Goal: Use online tool/utility: Utilize a website feature to perform a specific function

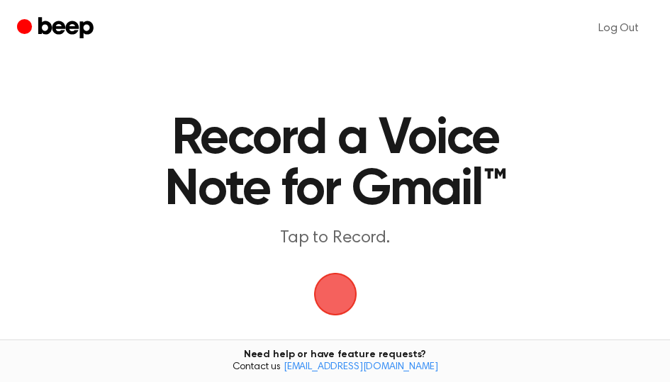
click at [326, 286] on span "button" at bounding box center [335, 294] width 40 height 40
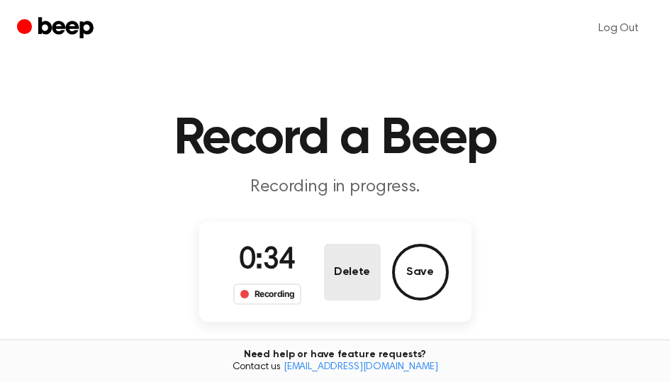
click at [343, 269] on button "Delete" at bounding box center [352, 272] width 57 height 57
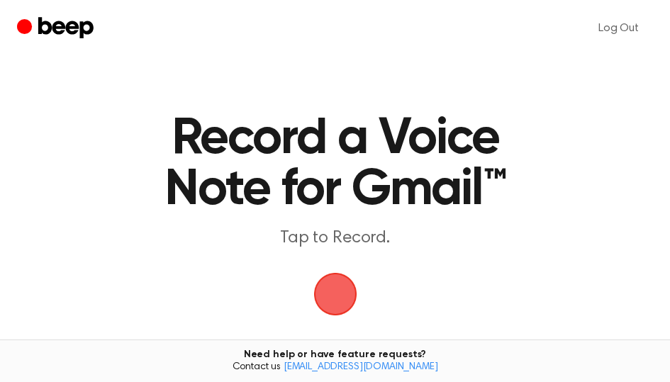
click at [332, 300] on span "button" at bounding box center [335, 294] width 40 height 40
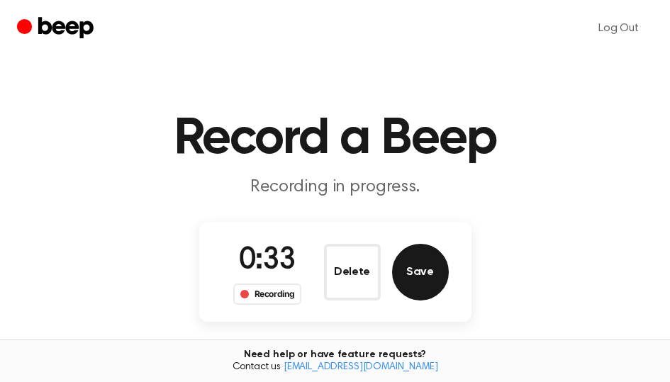
click at [424, 269] on button "Save" at bounding box center [420, 272] width 57 height 57
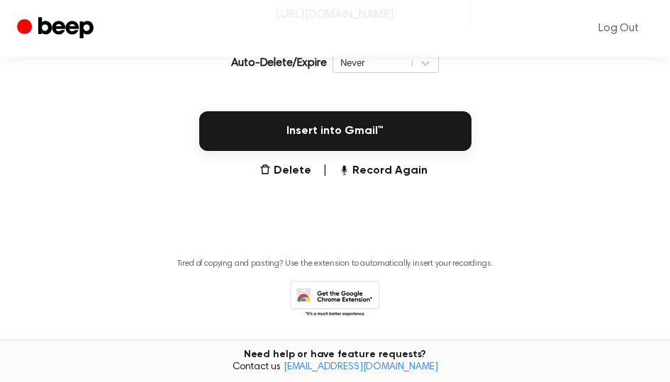
scroll to position [354, 0]
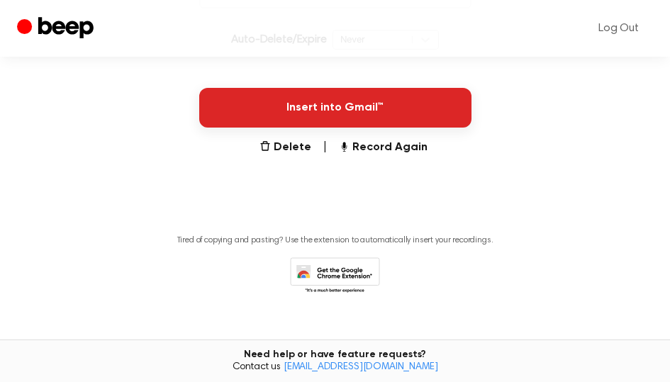
click at [357, 111] on button "Insert into Gmail™" at bounding box center [335, 108] width 272 height 40
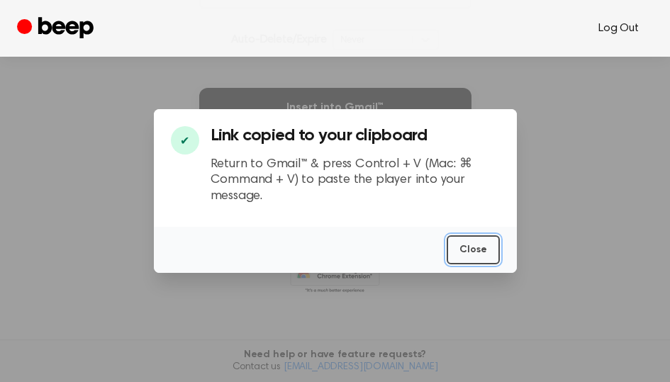
drag, startPoint x: 486, startPoint y: 254, endPoint x: 615, endPoint y: 27, distance: 260.8
click at [486, 253] on button "Close" at bounding box center [472, 249] width 53 height 29
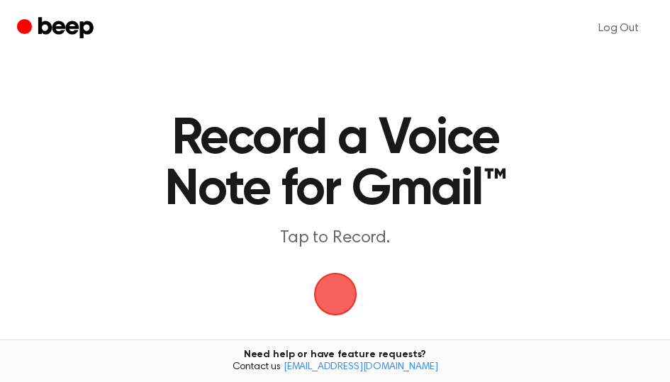
click at [314, 289] on div "button" at bounding box center [335, 294] width 43 height 43
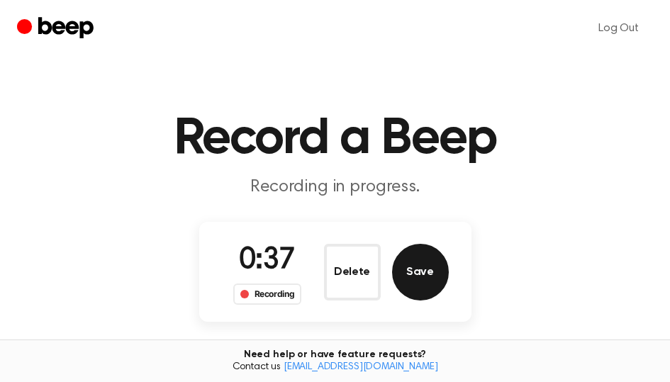
click at [428, 266] on button "Save" at bounding box center [420, 272] width 57 height 57
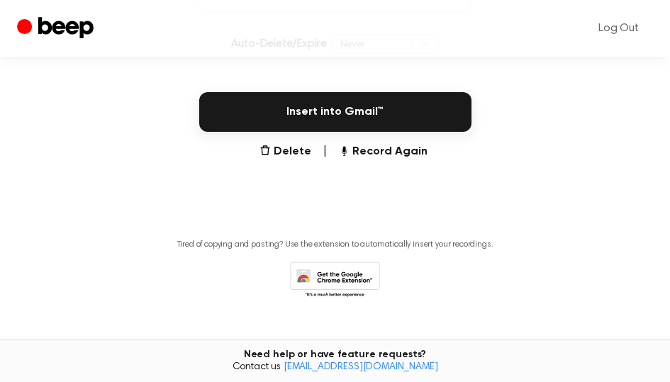
scroll to position [354, 0]
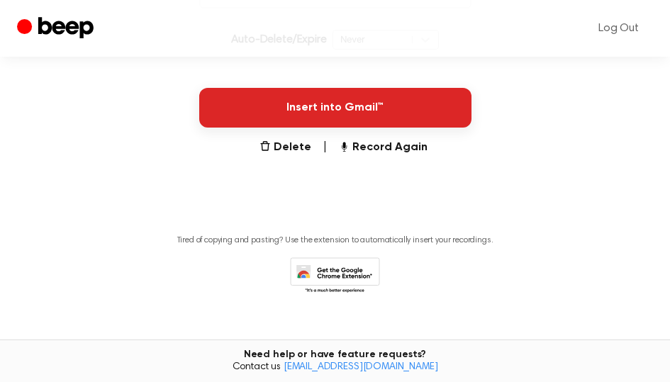
click at [371, 122] on button "Insert into Gmail™" at bounding box center [335, 108] width 272 height 40
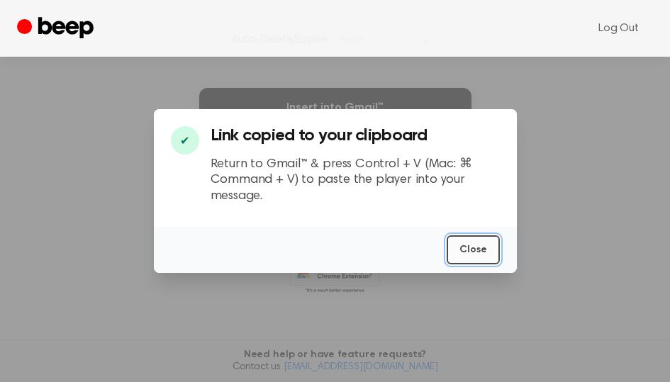
click at [482, 247] on button "Close" at bounding box center [472, 249] width 53 height 29
